Goal: Task Accomplishment & Management: Manage account settings

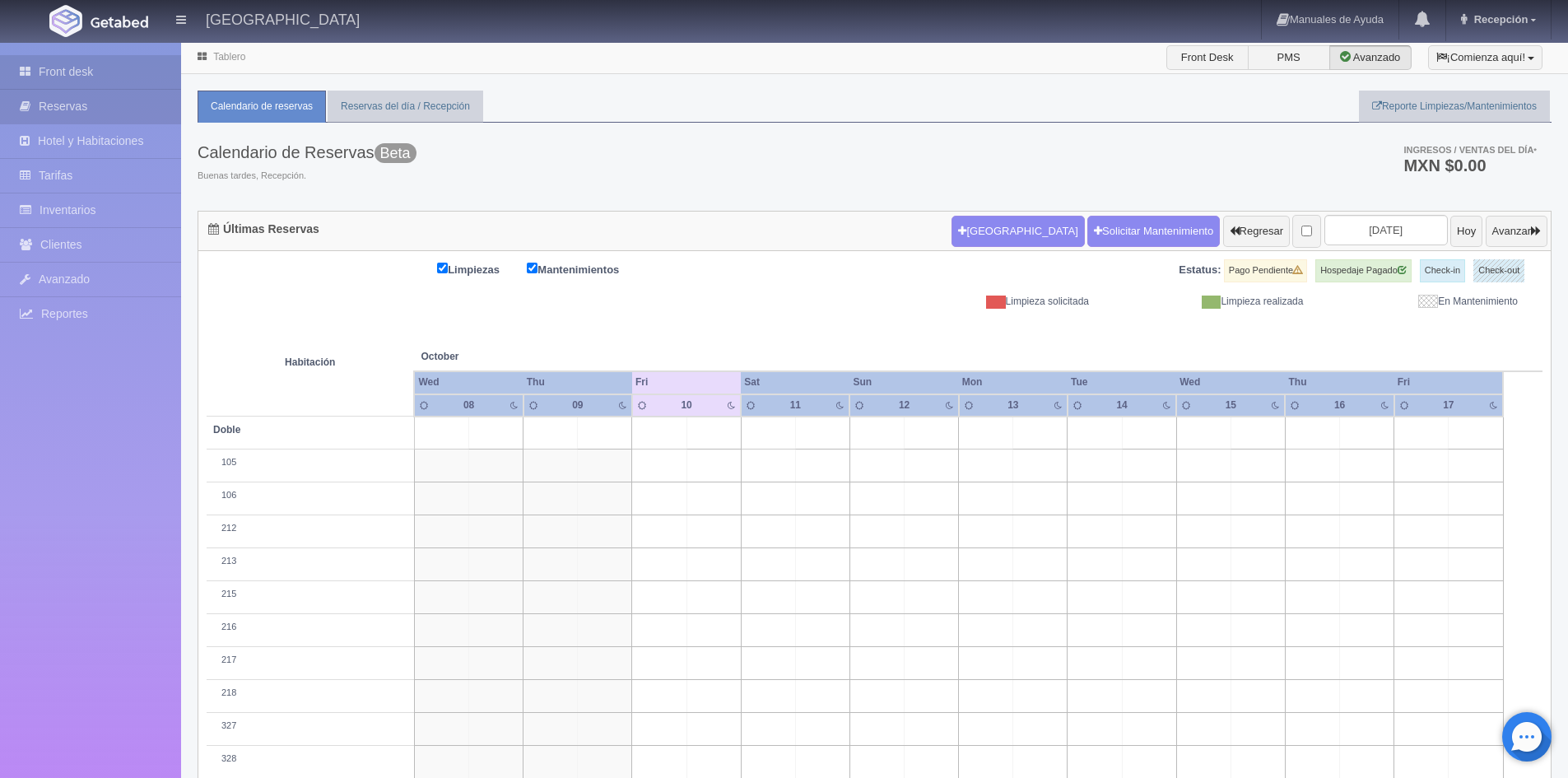
click at [132, 114] on link "Reservas" at bounding box center [90, 106] width 181 height 34
click at [103, 210] on link "Inventarios" at bounding box center [90, 210] width 181 height 34
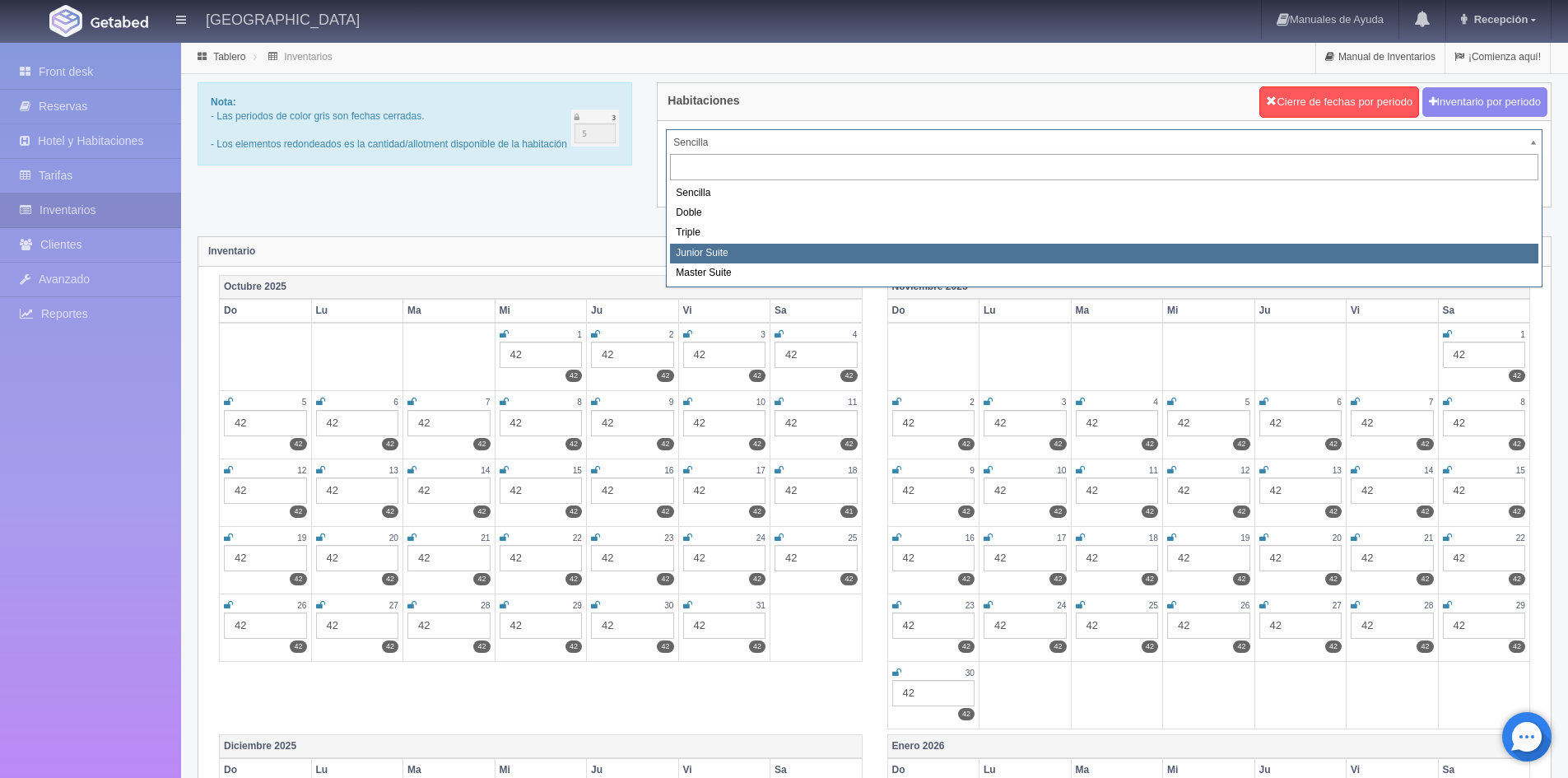
select select "2113"
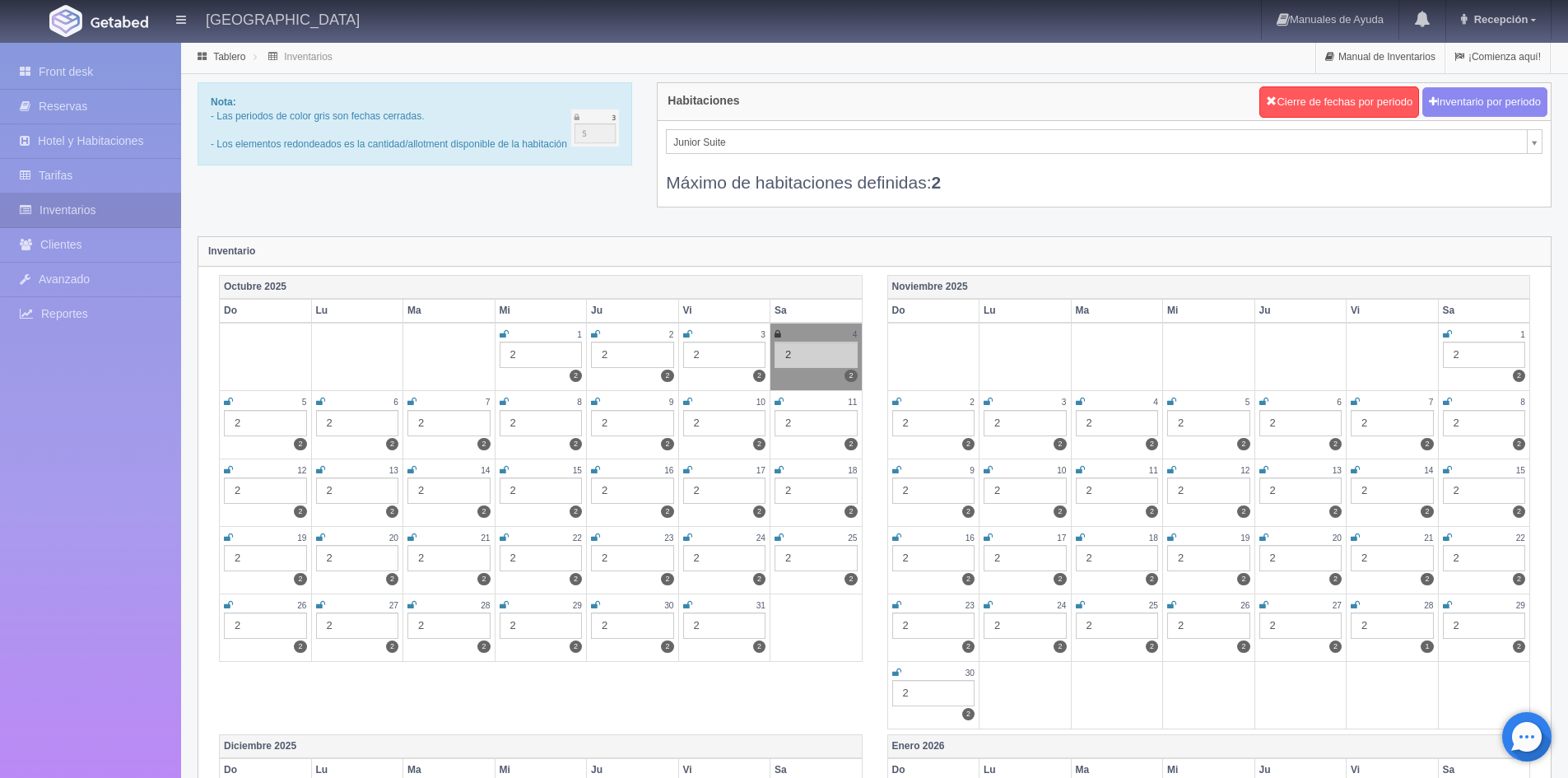
click at [681, 395] on td "10 2 2" at bounding box center [724, 425] width 92 height 68
click at [689, 402] on icon at bounding box center [688, 401] width 9 height 9
click at [683, 399] on icon at bounding box center [688, 401] width 9 height 9
